Goal: Book appointment/travel/reservation

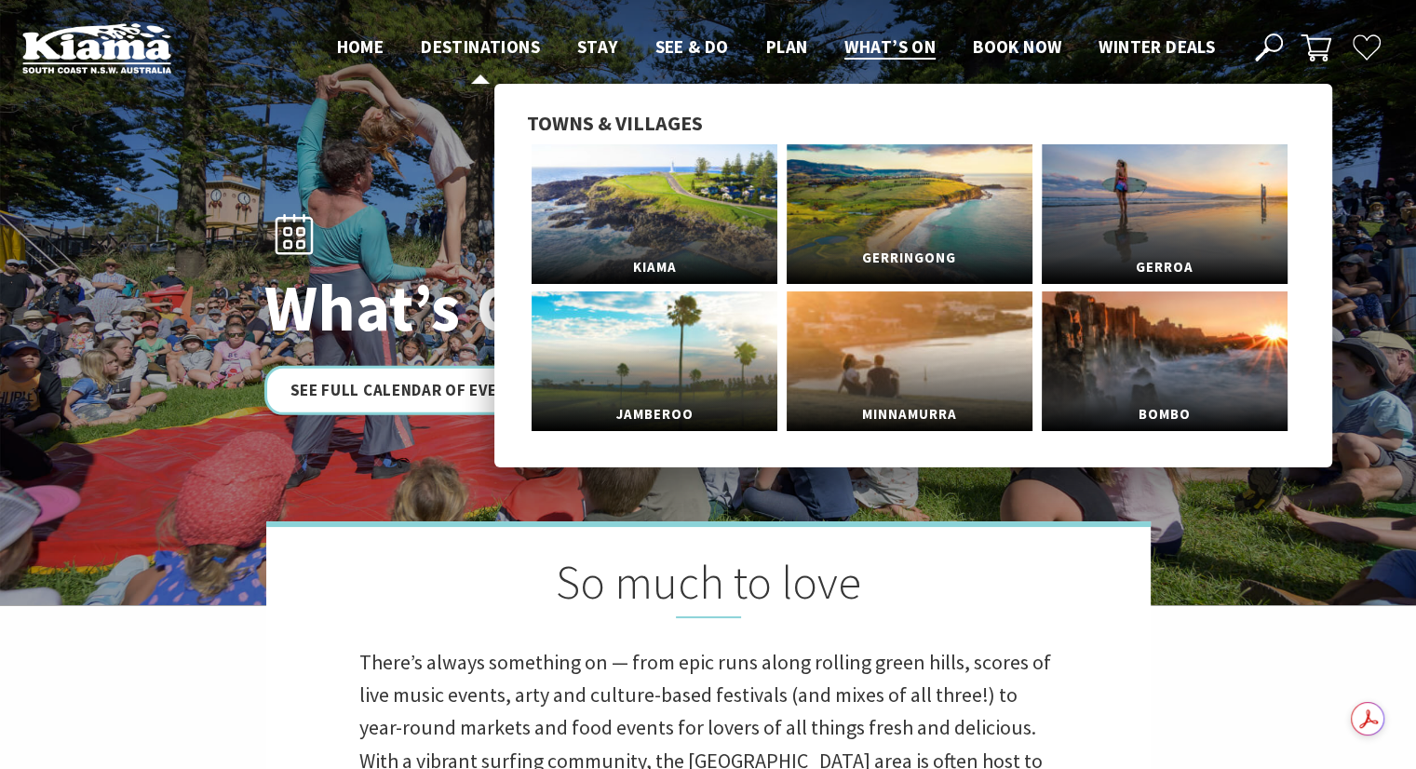
click at [867, 218] on link "Gerringong" at bounding box center [910, 214] width 246 height 140
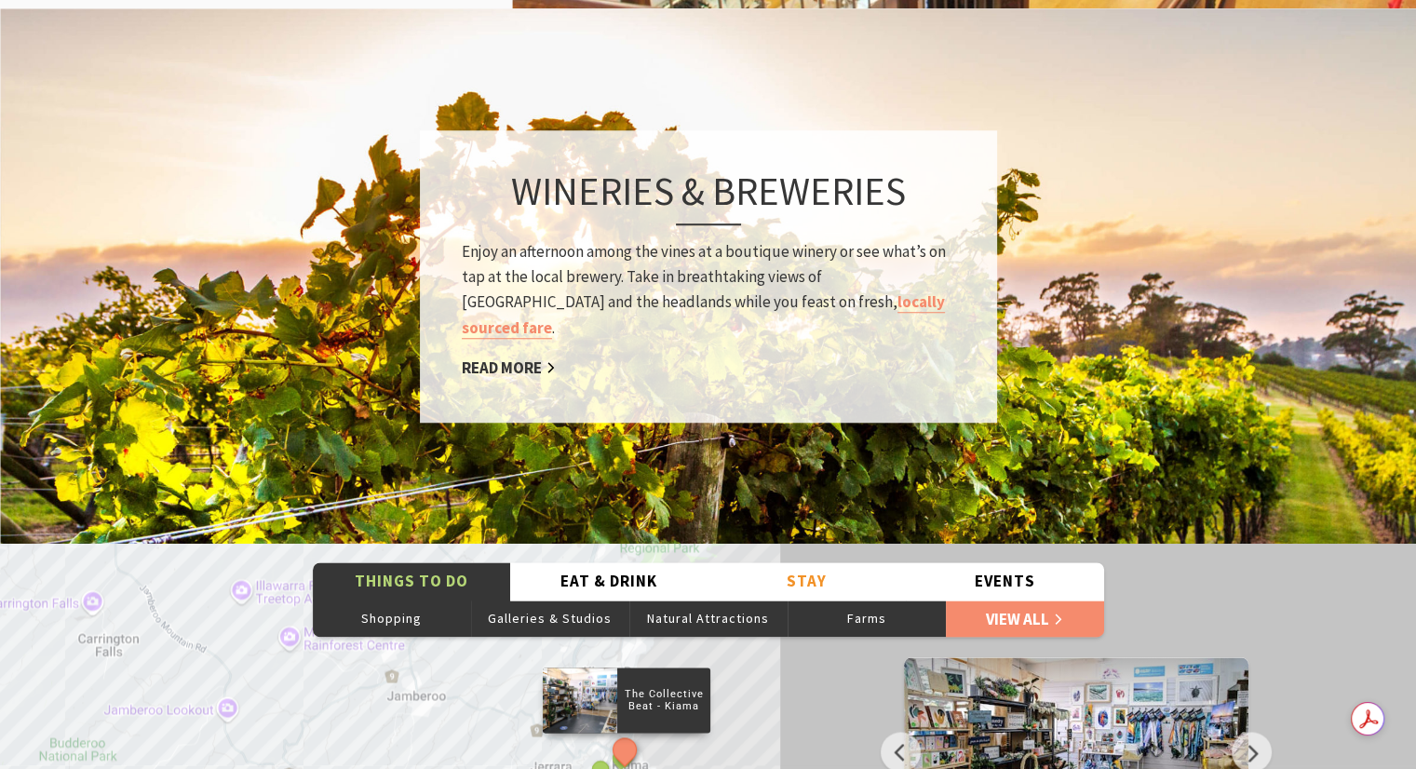
scroll to position [2885, 0]
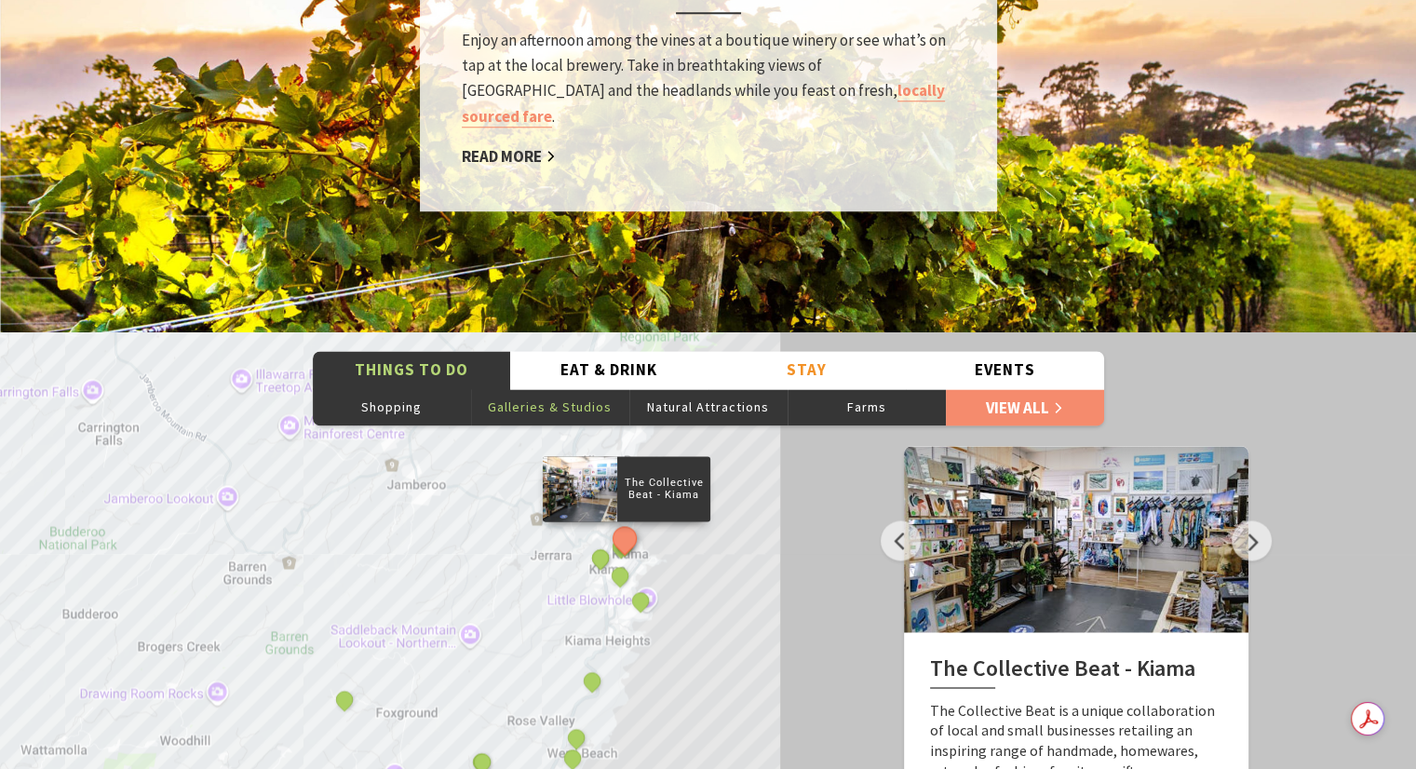
click at [562, 388] on button "Galleries & Studios" at bounding box center [550, 406] width 158 height 37
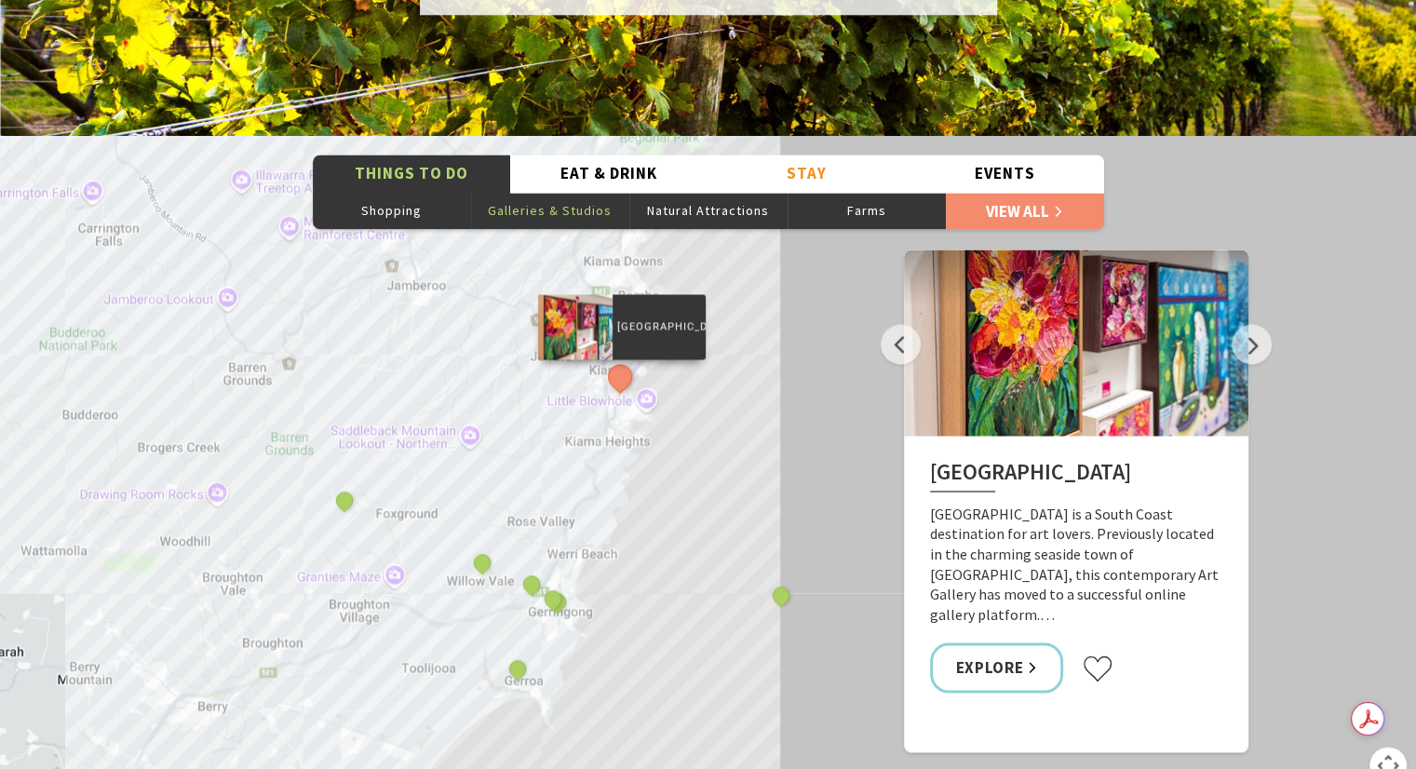
scroll to position [3165, 0]
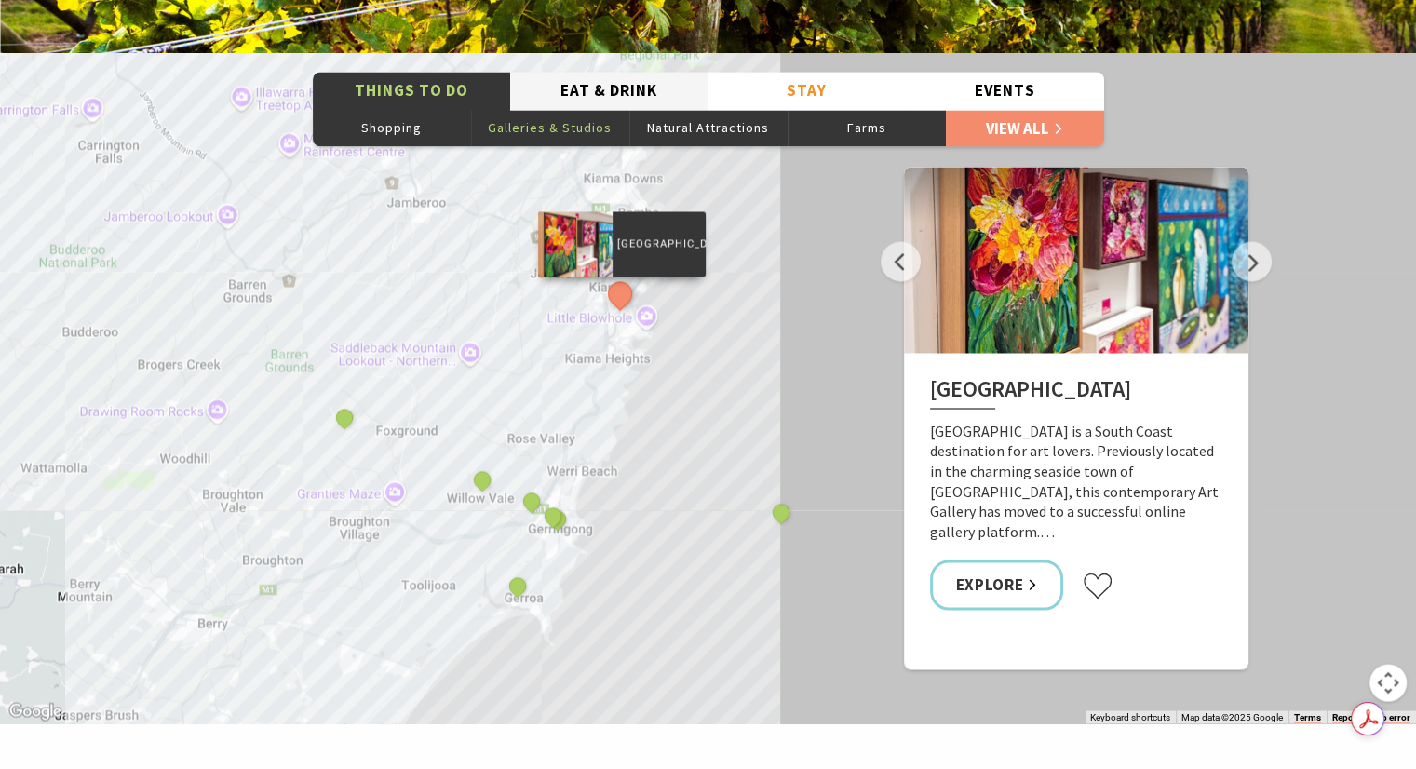
click at [616, 72] on button "Eat & Drink" at bounding box center [609, 91] width 198 height 38
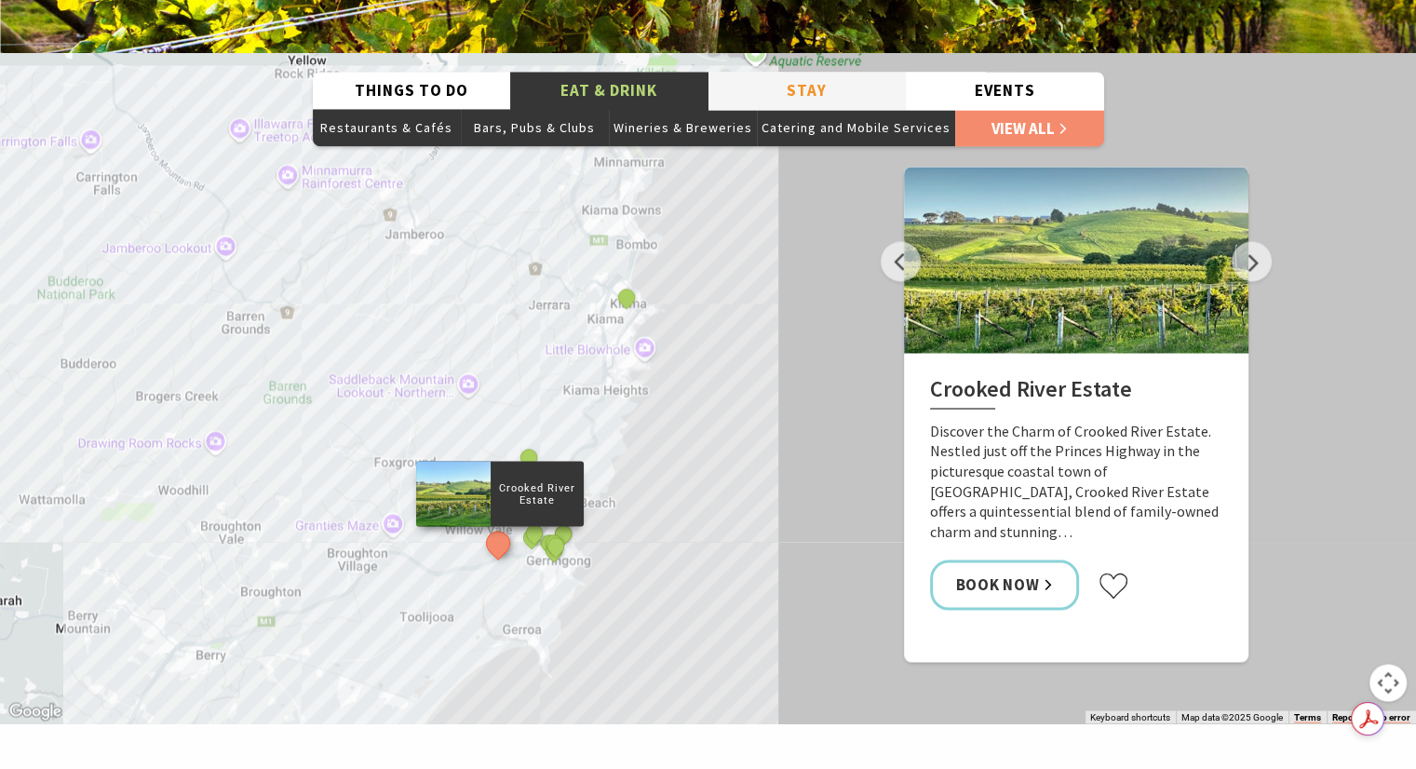
click at [832, 72] on button "Stay" at bounding box center [807, 91] width 198 height 38
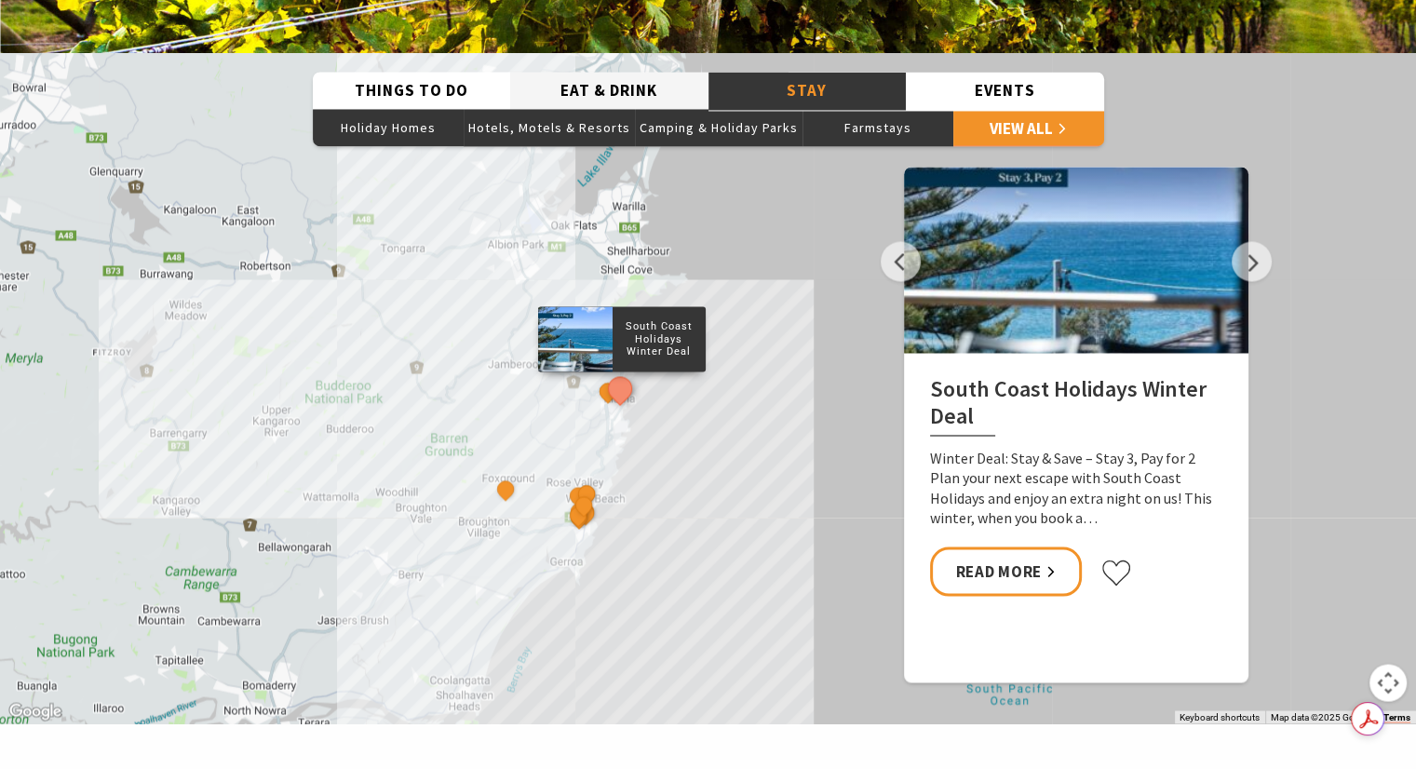
click at [613, 72] on button "Eat & Drink" at bounding box center [609, 91] width 198 height 38
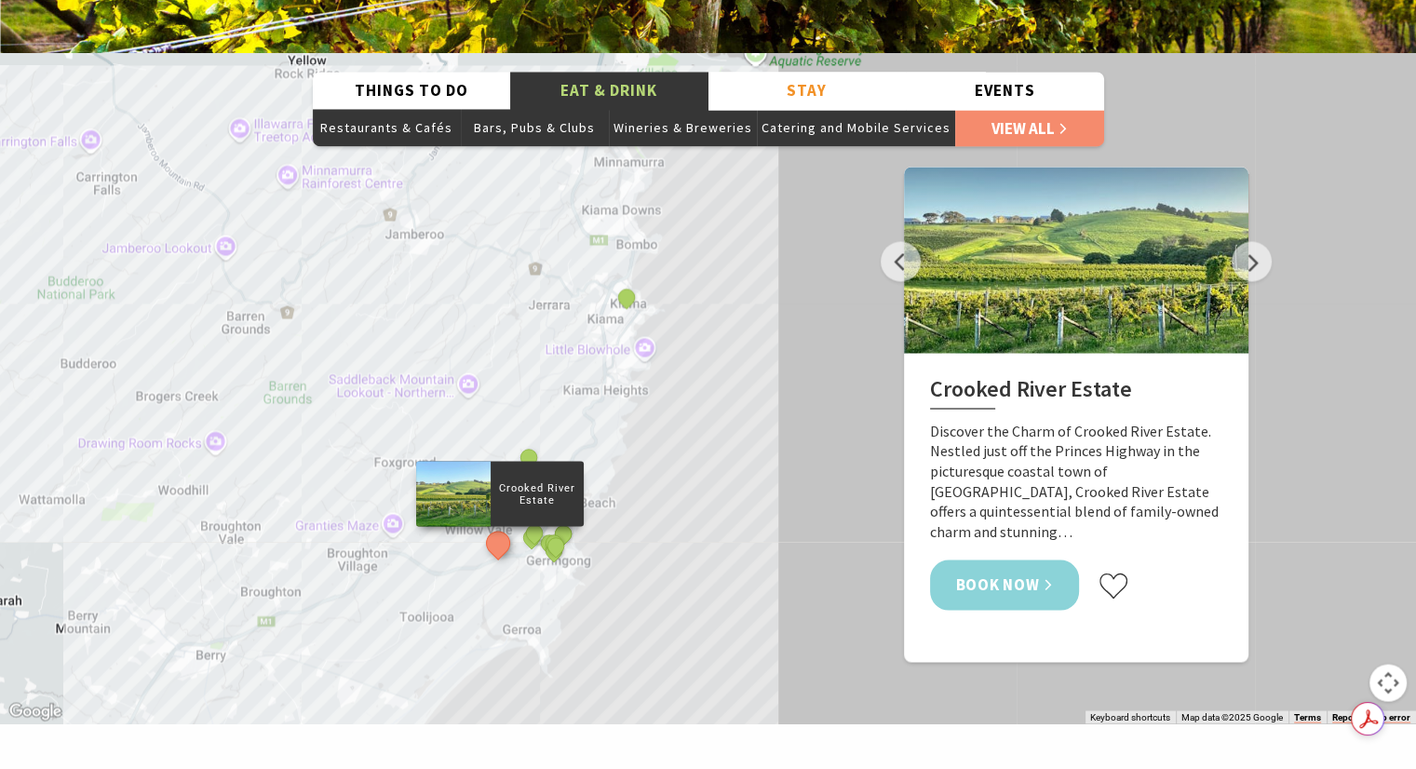
click at [1031, 559] on link "Book Now" at bounding box center [1005, 583] width 150 height 49
